Goal: Information Seeking & Learning: Check status

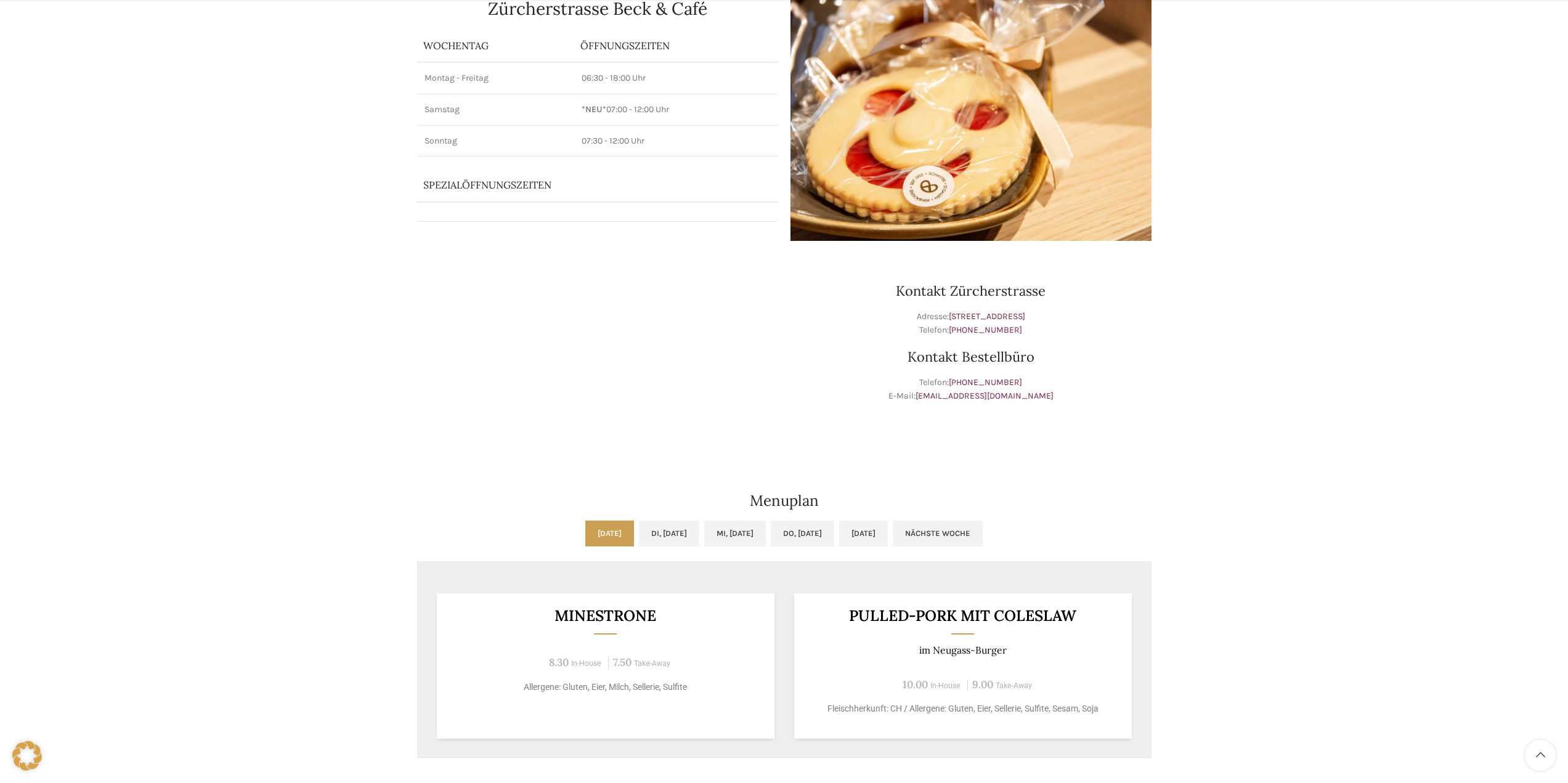
scroll to position [185, 0]
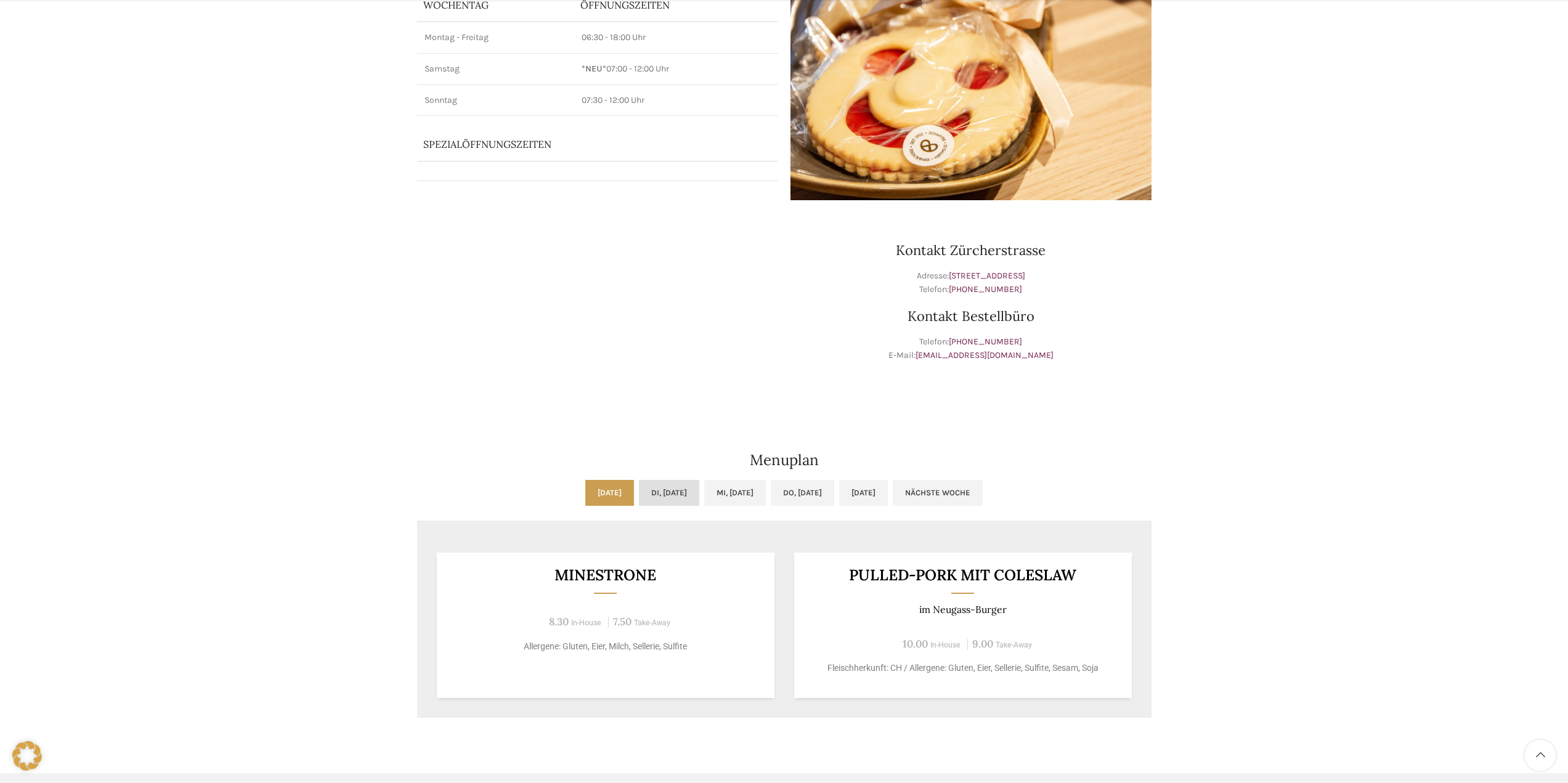
click at [639, 486] on link "Di, [DATE]" at bounding box center [669, 493] width 60 height 26
click at [733, 492] on link "Mi, [DATE]" at bounding box center [735, 493] width 61 height 26
click at [796, 487] on link "Do, [DATE]" at bounding box center [802, 493] width 63 height 26
click at [585, 496] on link "[DATE]" at bounding box center [610, 493] width 49 height 26
click at [660, 494] on link "Di, [DATE]" at bounding box center [669, 493] width 60 height 26
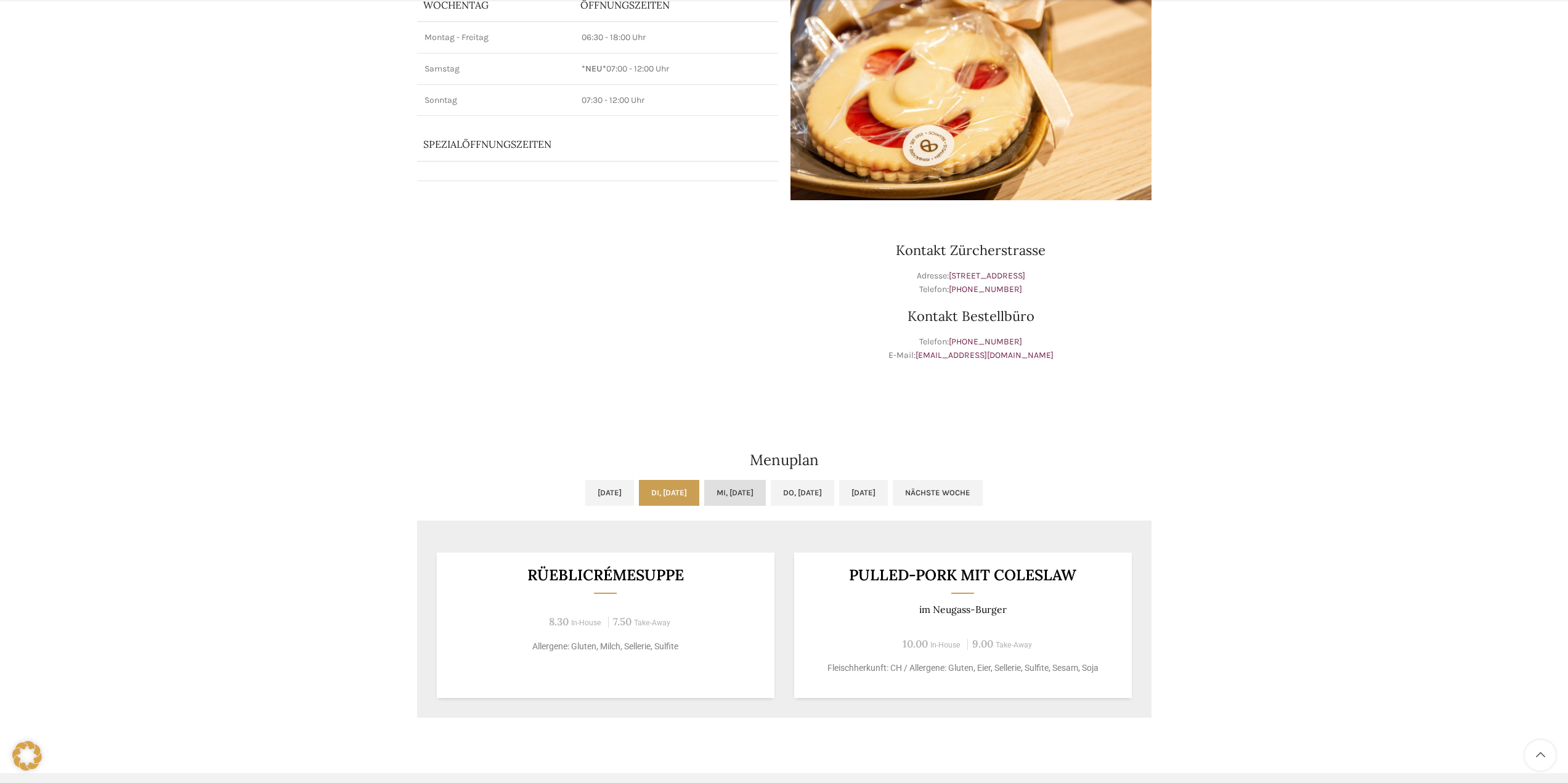
click at [729, 487] on link "Mi, [DATE]" at bounding box center [735, 493] width 61 height 26
click at [818, 496] on link "Do, [DATE]" at bounding box center [802, 493] width 63 height 26
click at [888, 486] on link "[DATE]" at bounding box center [864, 493] width 49 height 26
click at [730, 487] on link "Mi, [DATE]" at bounding box center [735, 493] width 61 height 26
click at [585, 498] on link "[DATE]" at bounding box center [610, 493] width 49 height 26
